Goal: Find specific page/section: Find specific page/section

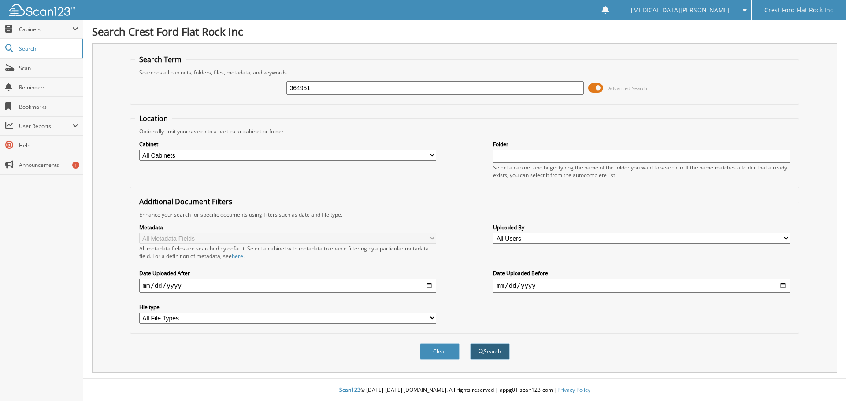
type input "364951"
click at [501, 359] on button "Search" at bounding box center [490, 352] width 40 height 16
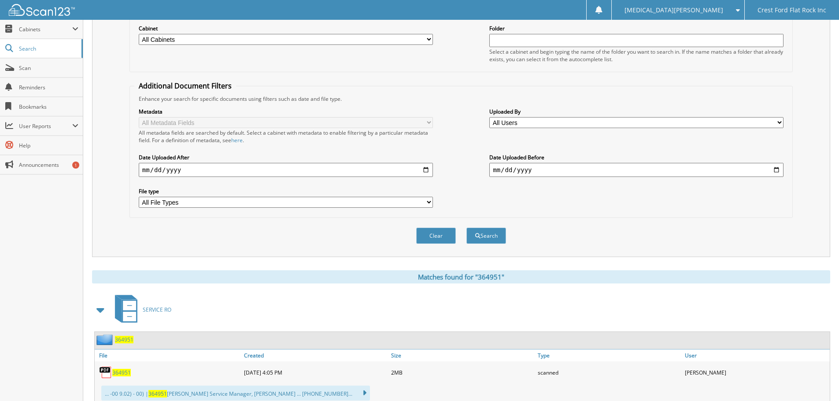
scroll to position [145, 0]
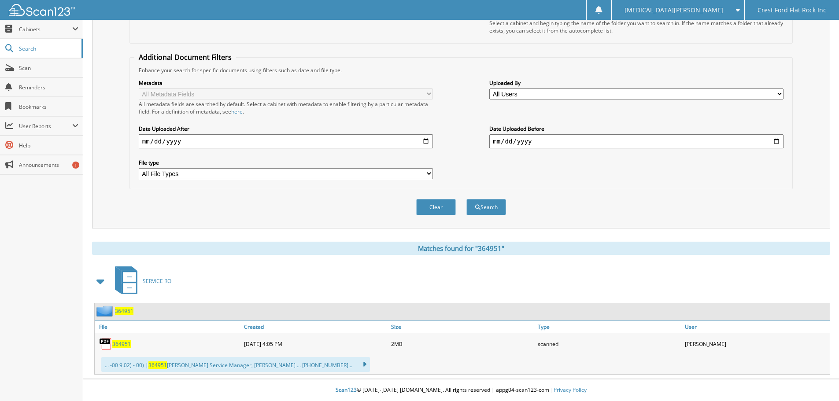
click at [124, 345] on span "364951" at bounding box center [121, 344] width 19 height 7
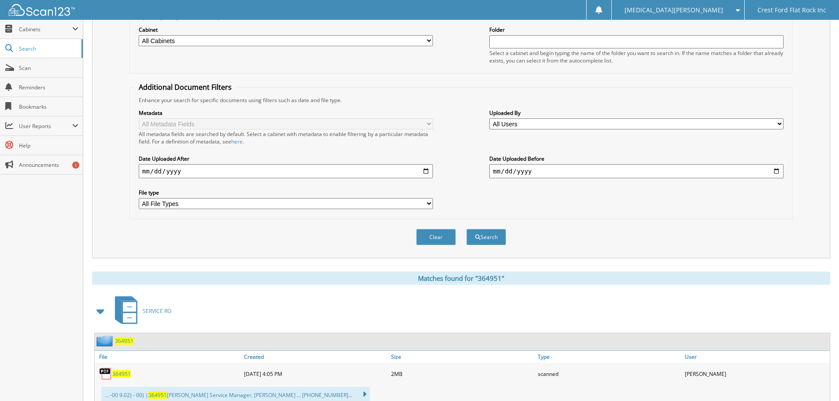
scroll to position [101, 0]
